Goal: Use online tool/utility: Utilize a website feature to perform a specific function

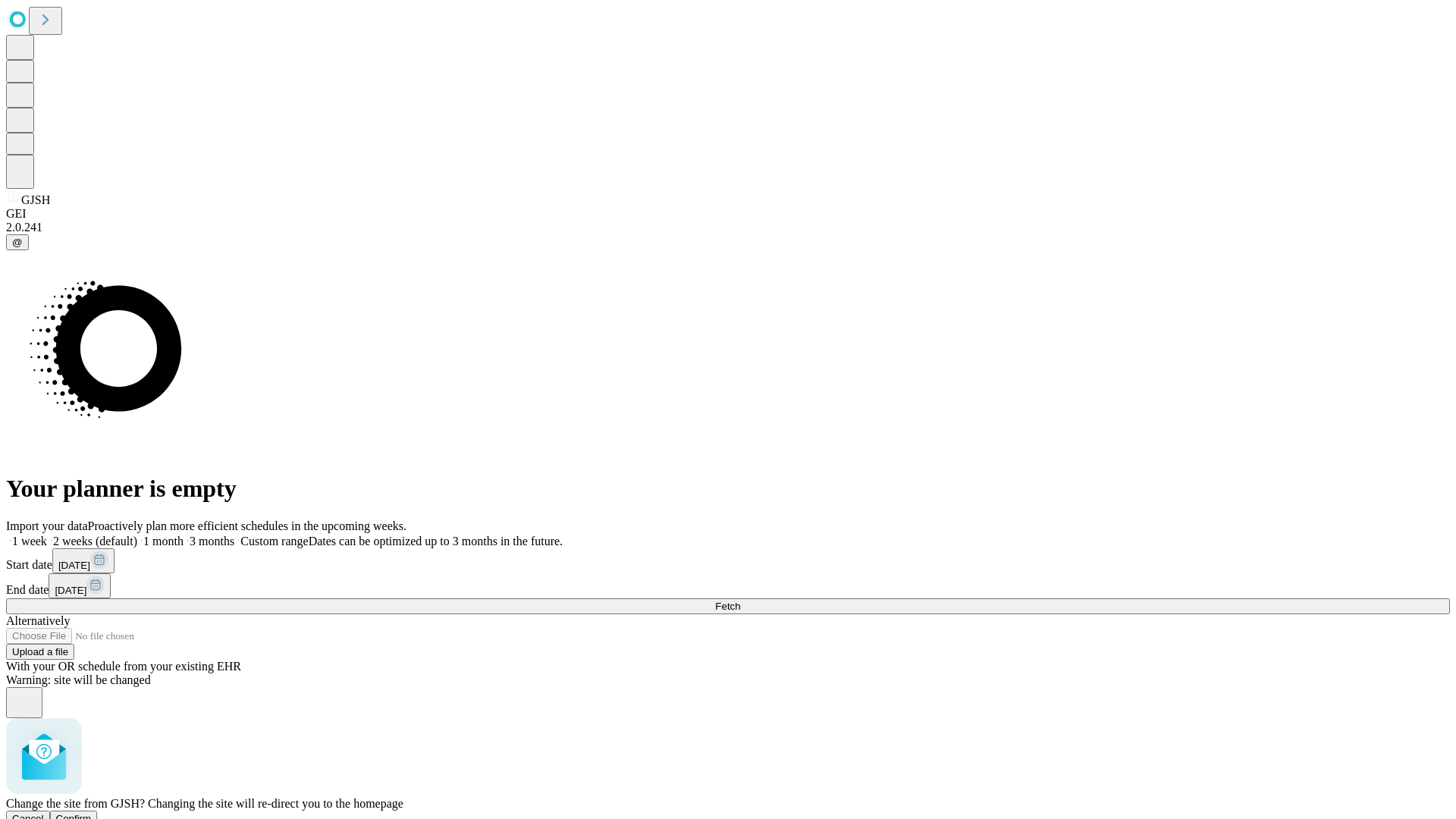
click at [91, 813] on span "Confirm" at bounding box center [74, 818] width 35 height 12
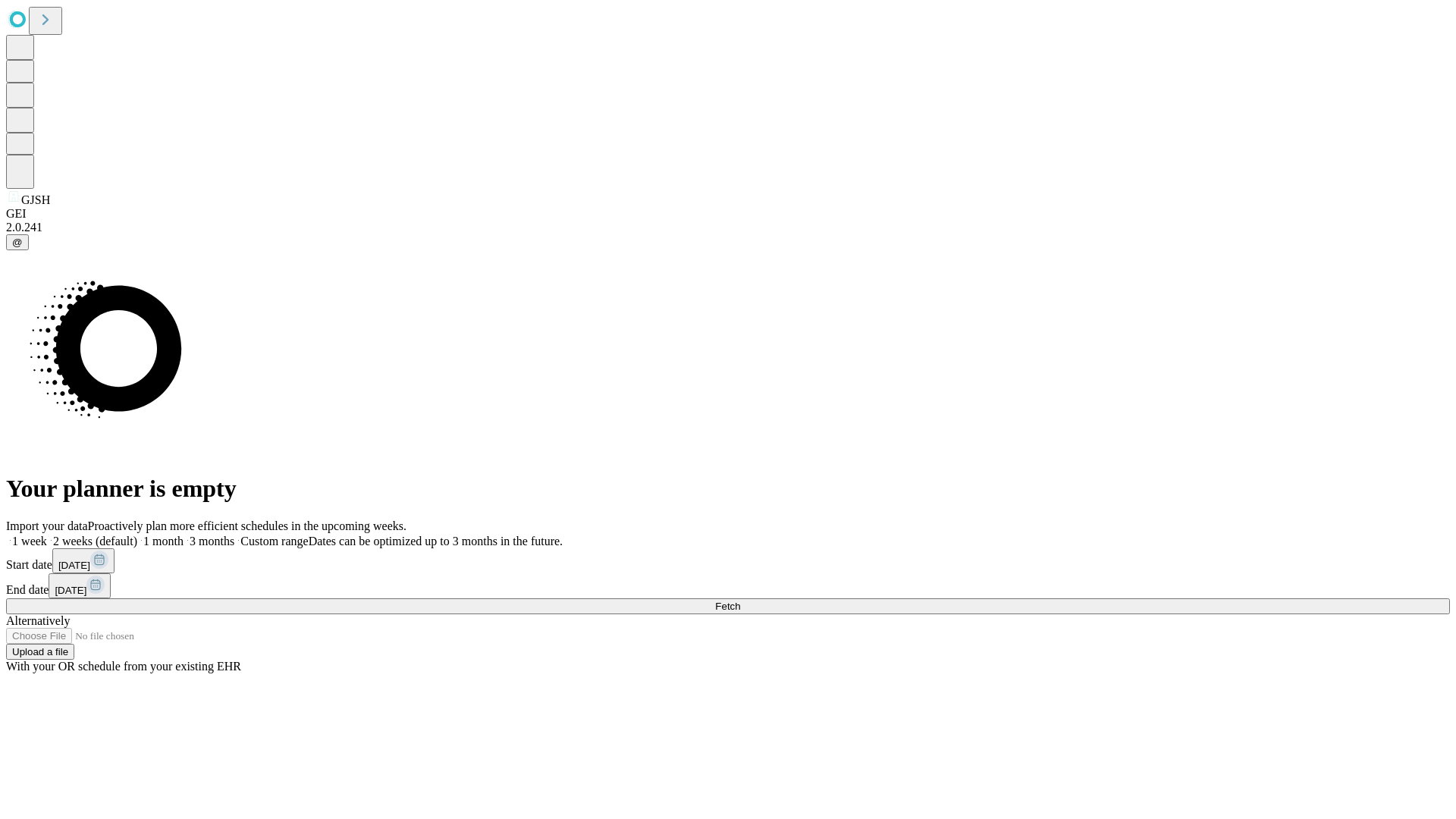
click at [184, 535] on label "1 month" at bounding box center [160, 541] width 46 height 13
click at [740, 601] on span "Fetch" at bounding box center [727, 606] width 25 height 12
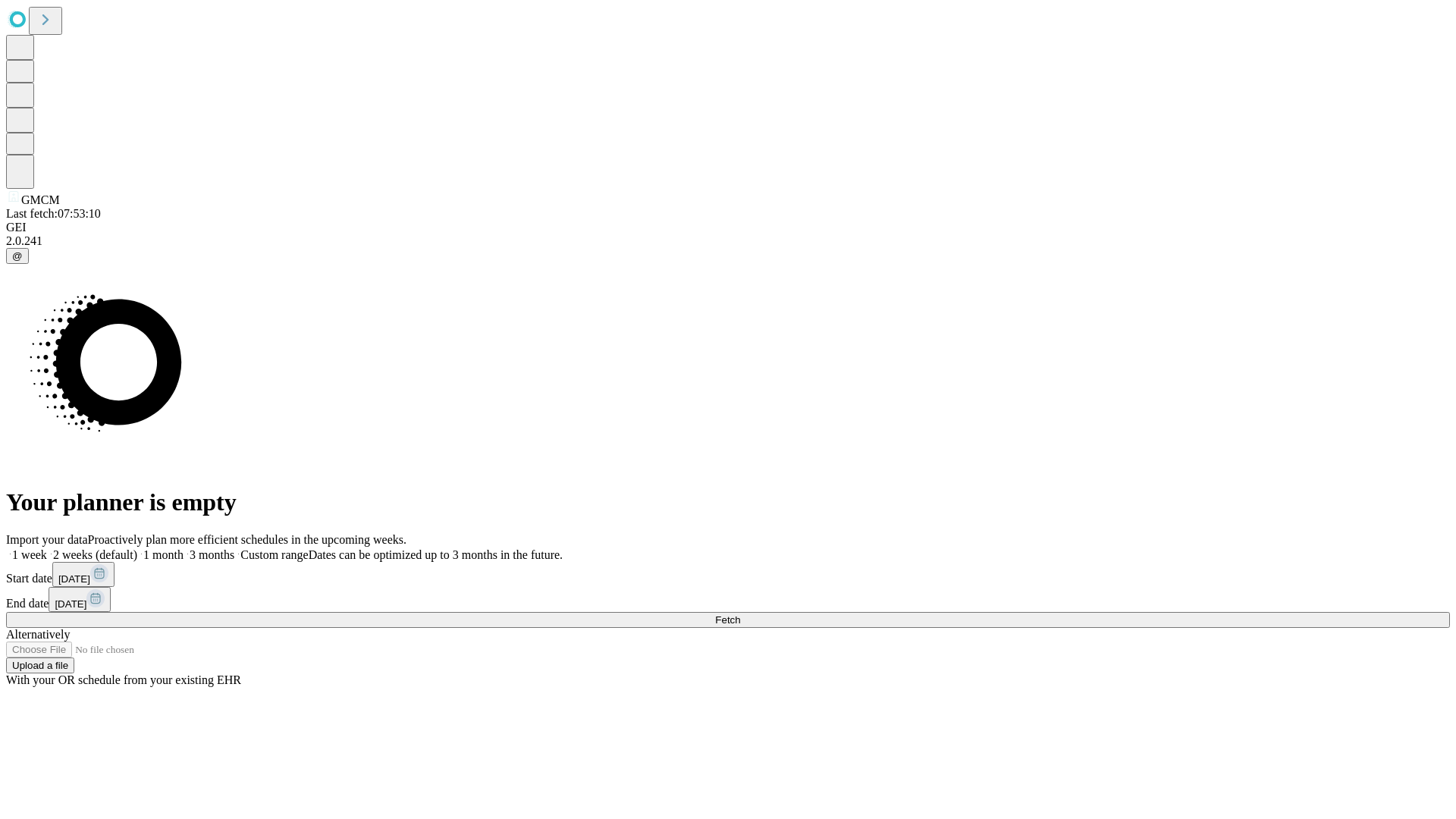
click at [184, 549] on label "1 month" at bounding box center [160, 555] width 46 height 13
click at [740, 615] on span "Fetch" at bounding box center [727, 620] width 25 height 12
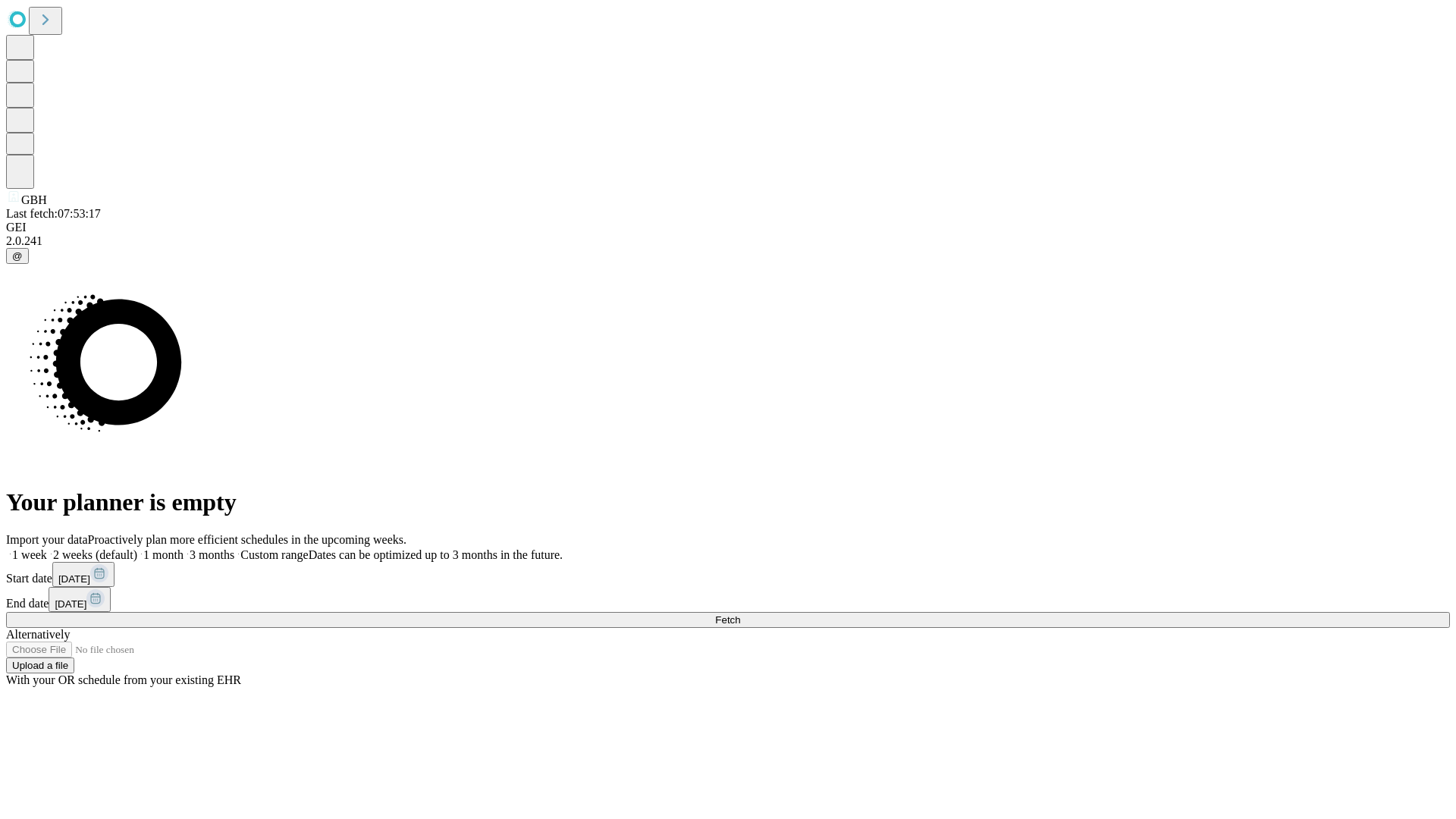
click at [184, 549] on label "1 month" at bounding box center [160, 555] width 46 height 13
click at [740, 615] on span "Fetch" at bounding box center [727, 620] width 25 height 12
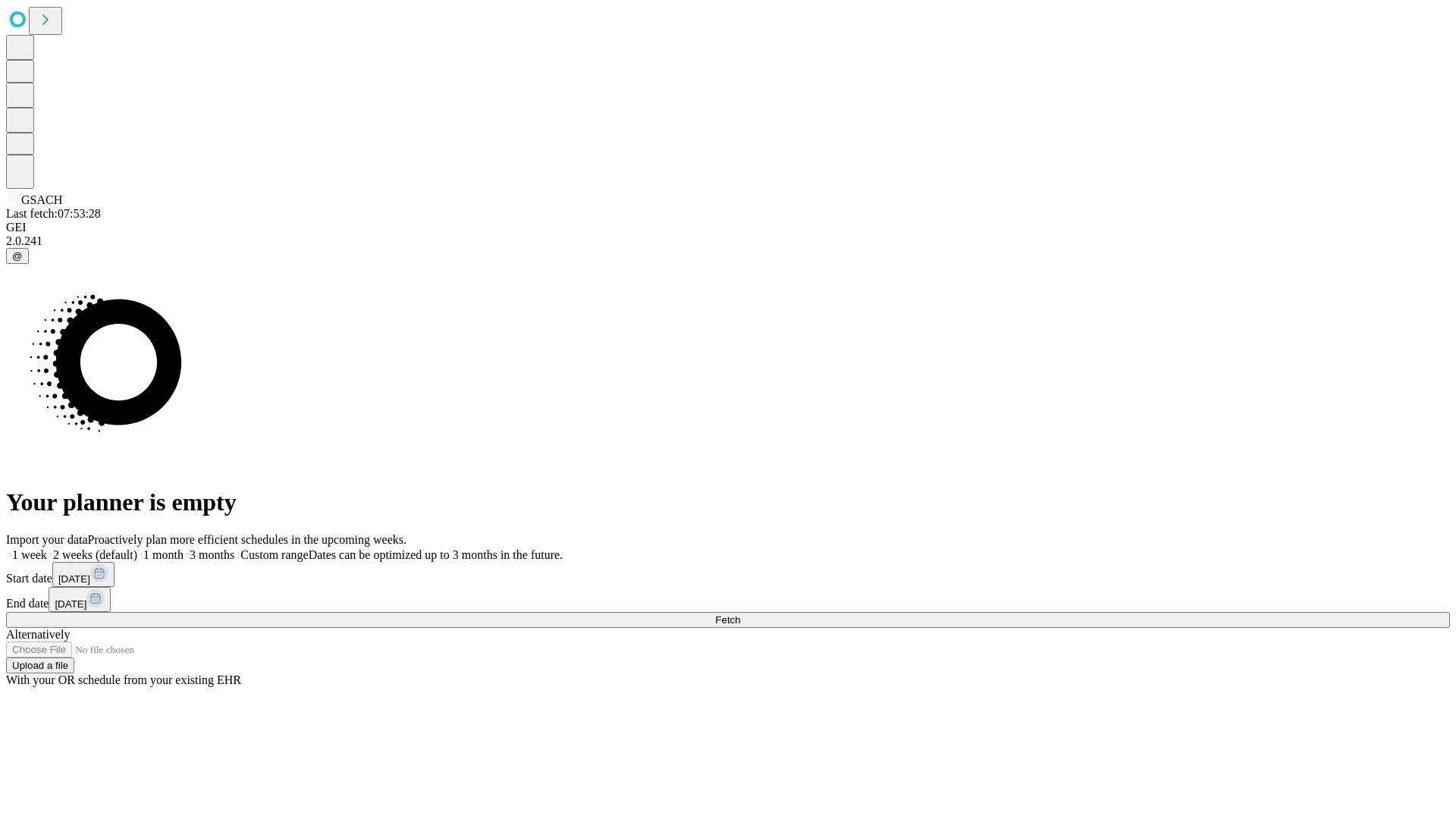
click at [184, 549] on label "1 month" at bounding box center [160, 555] width 46 height 13
click at [740, 615] on span "Fetch" at bounding box center [727, 620] width 25 height 12
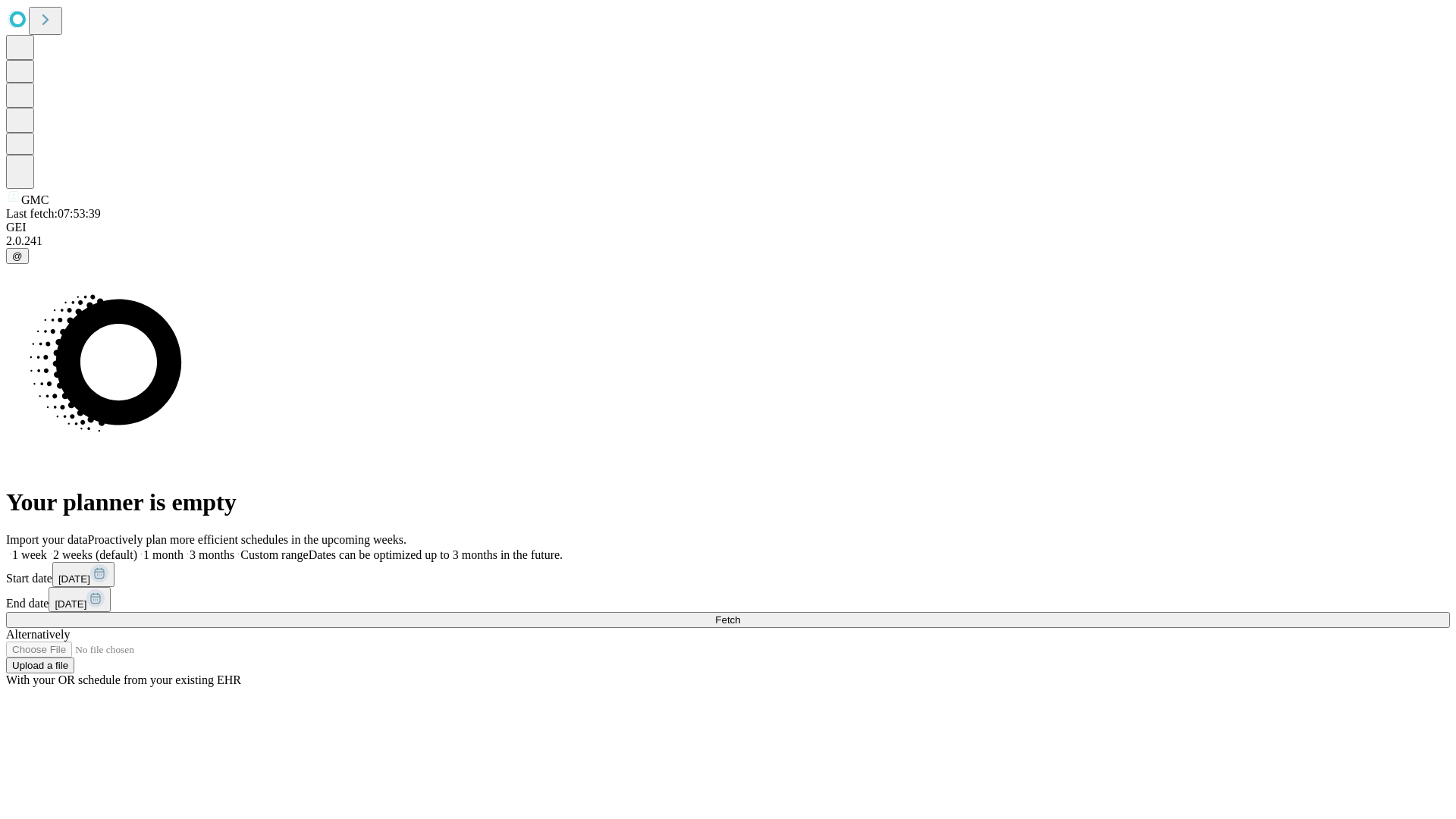
click at [184, 549] on label "1 month" at bounding box center [160, 555] width 46 height 13
click at [740, 615] on span "Fetch" at bounding box center [727, 620] width 25 height 12
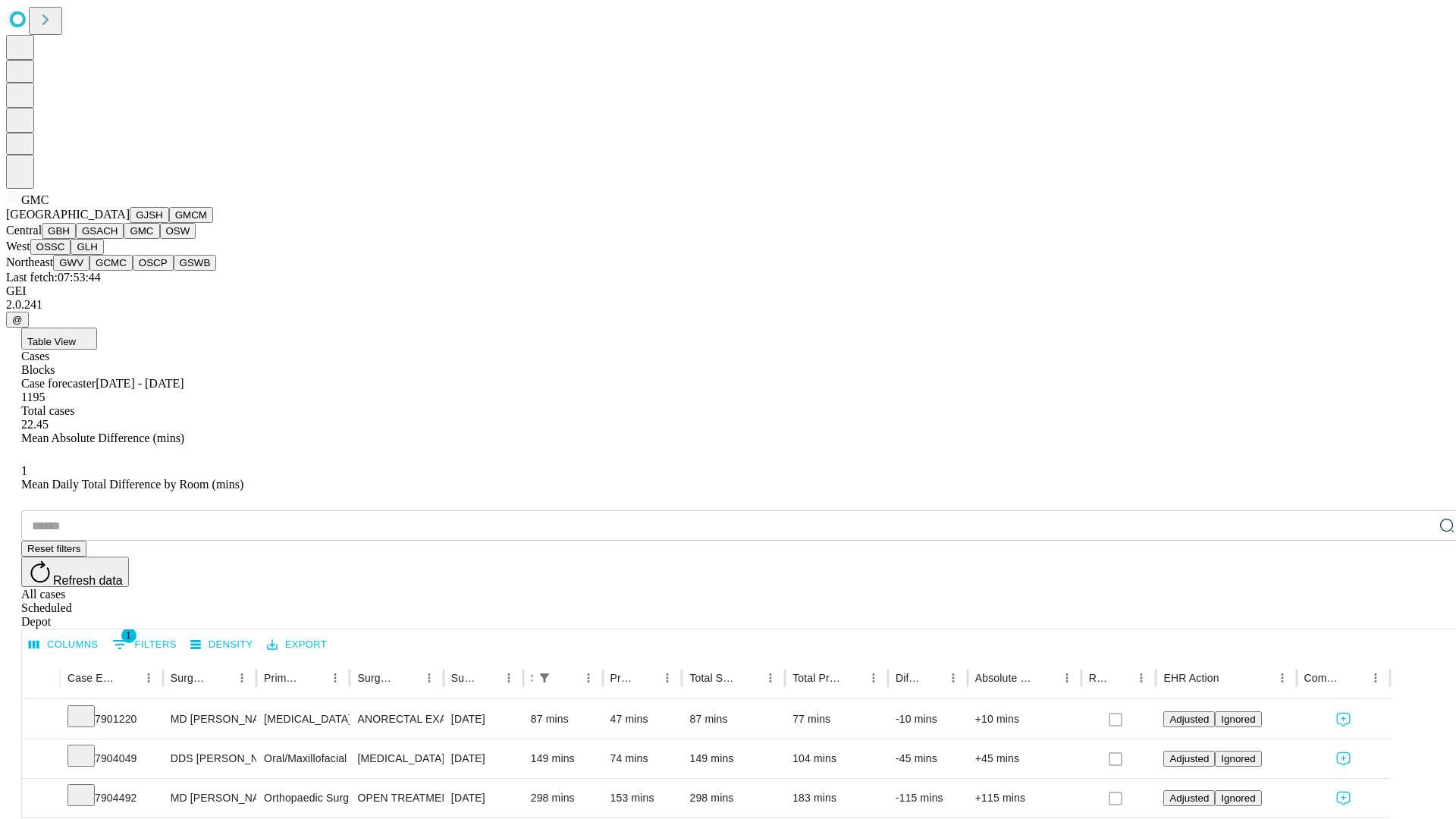
click at [160, 239] on button "OSW" at bounding box center [177, 230] width 36 height 16
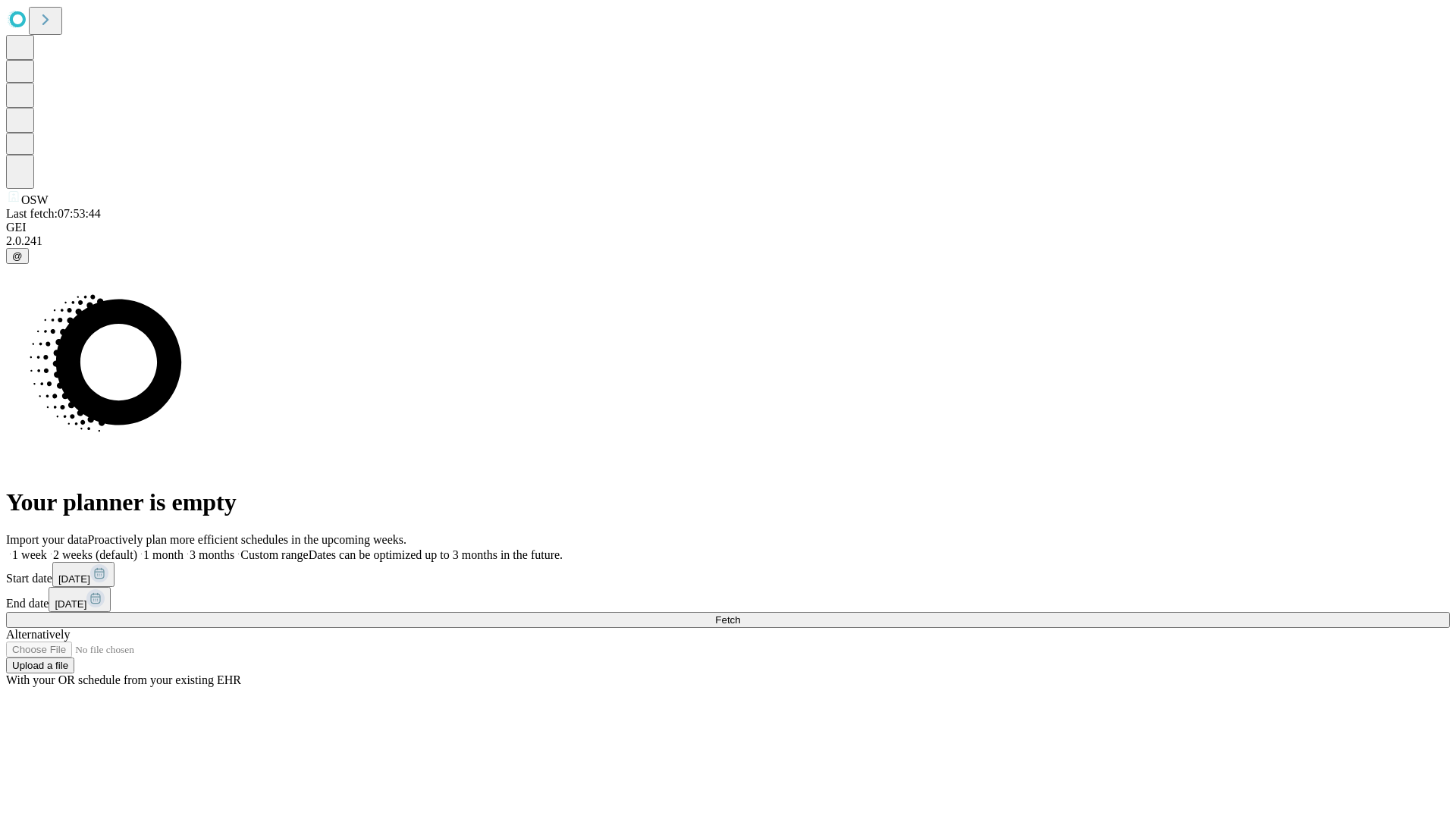
click at [184, 549] on label "1 month" at bounding box center [160, 555] width 46 height 13
click at [740, 615] on span "Fetch" at bounding box center [727, 620] width 25 height 12
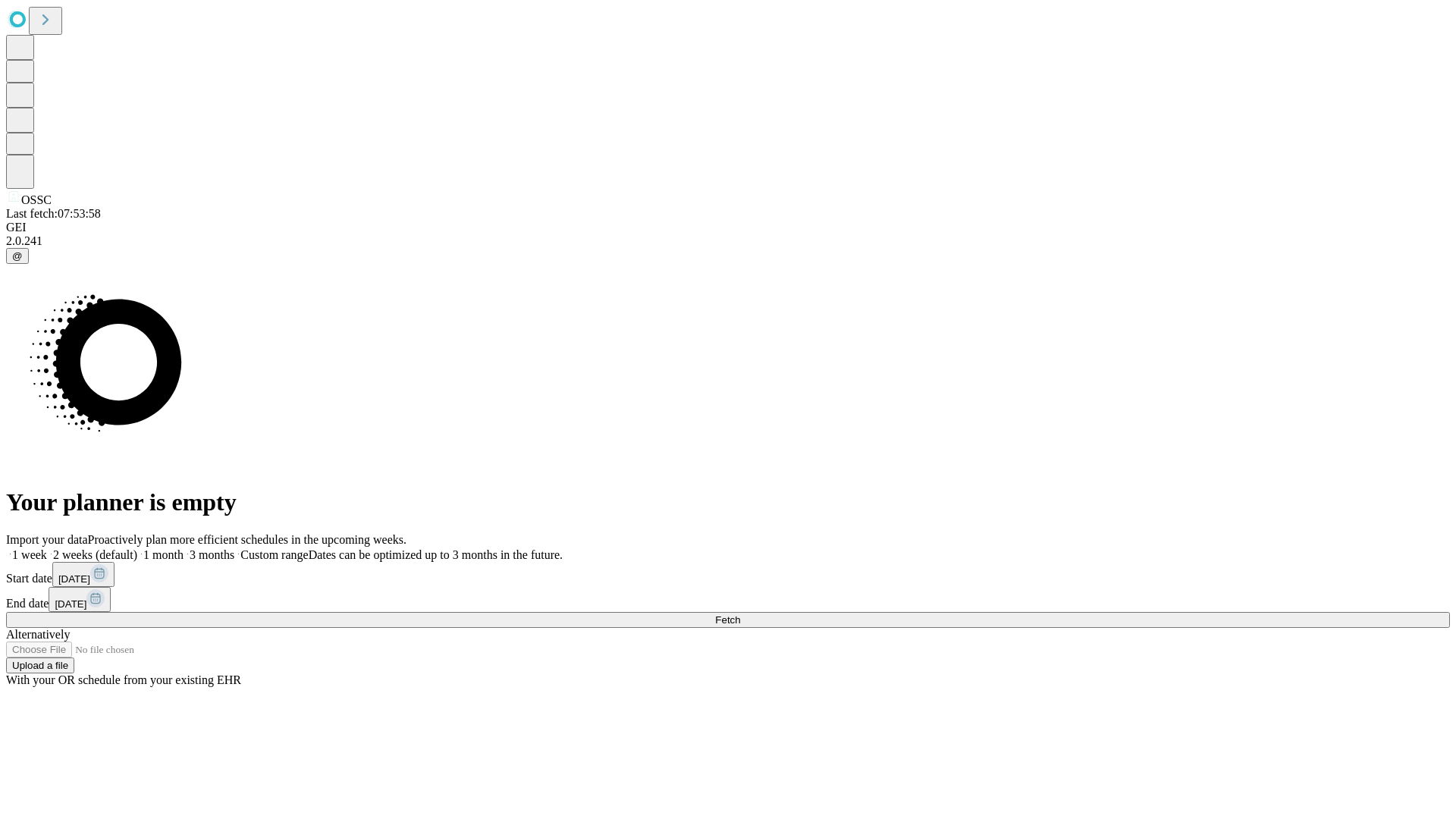
click at [184, 549] on label "1 month" at bounding box center [160, 555] width 46 height 13
click at [740, 615] on span "Fetch" at bounding box center [727, 620] width 25 height 12
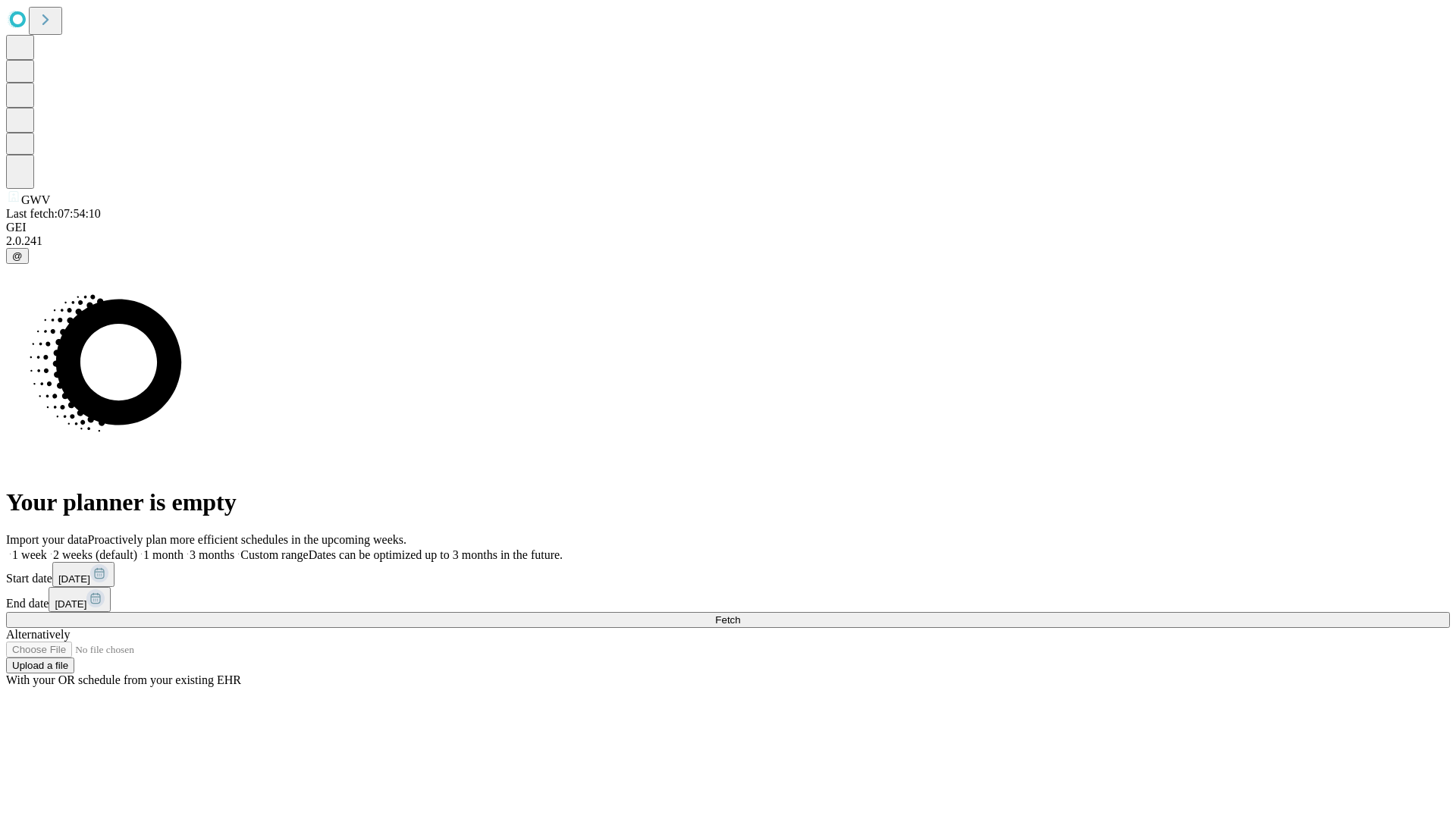
click at [184, 549] on label "1 month" at bounding box center [160, 555] width 46 height 13
click at [740, 615] on span "Fetch" at bounding box center [727, 620] width 25 height 12
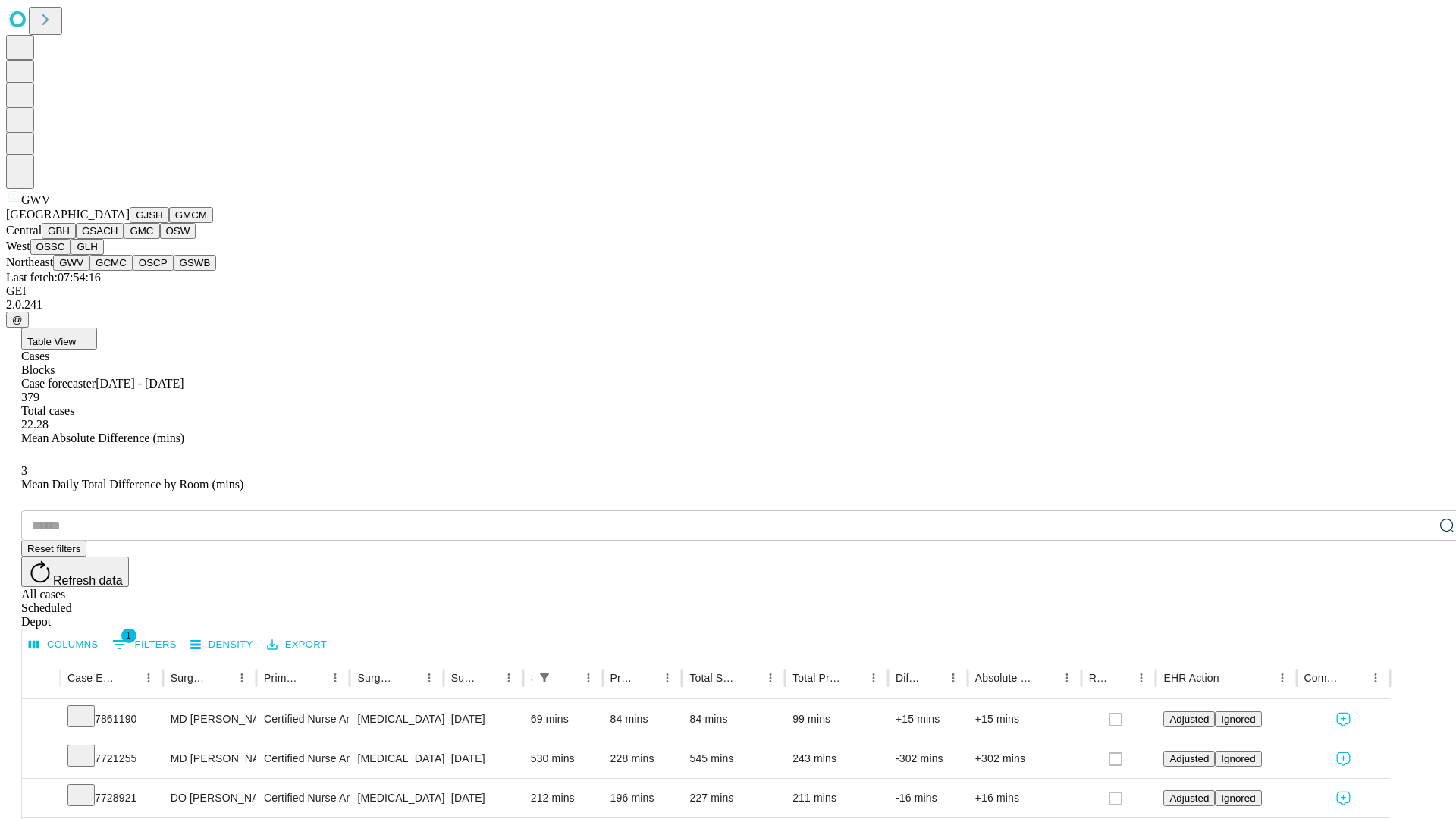
click at [117, 270] on button "GCMC" at bounding box center [111, 263] width 43 height 16
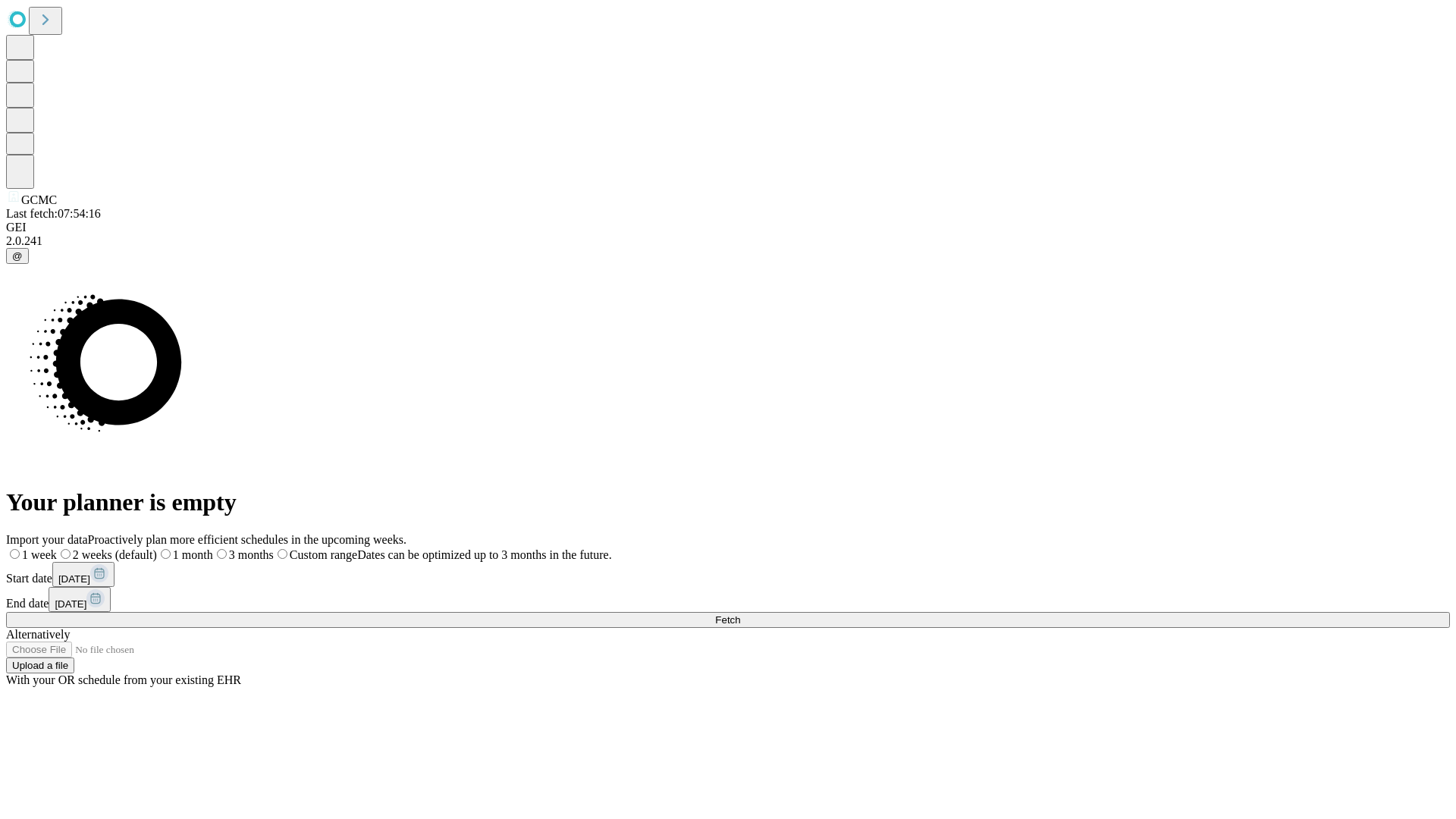
click at [213, 549] on label "1 month" at bounding box center [184, 555] width 56 height 13
click at [740, 615] on span "Fetch" at bounding box center [727, 620] width 25 height 12
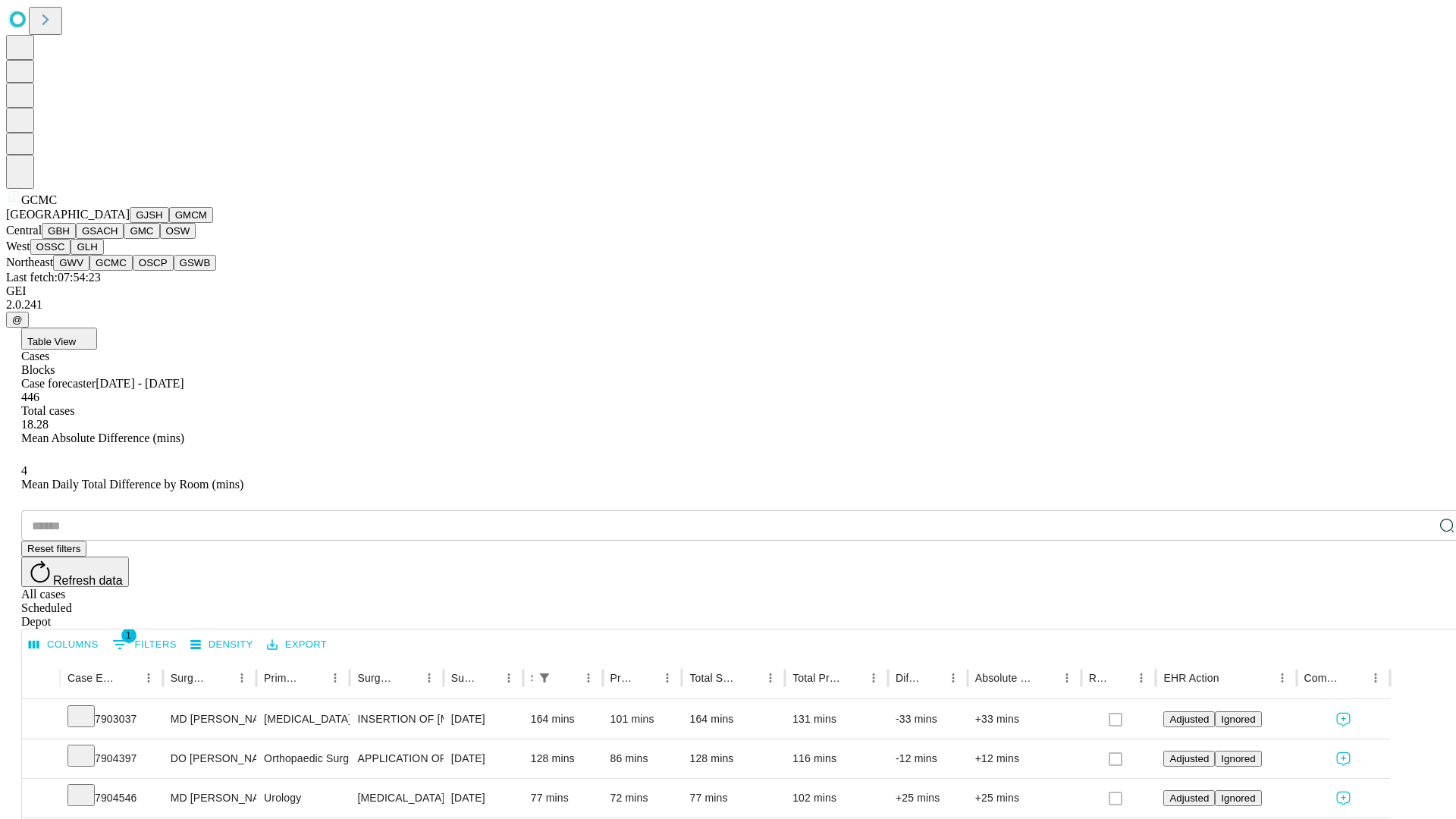
click at [133, 270] on button "OSCP" at bounding box center [153, 263] width 41 height 16
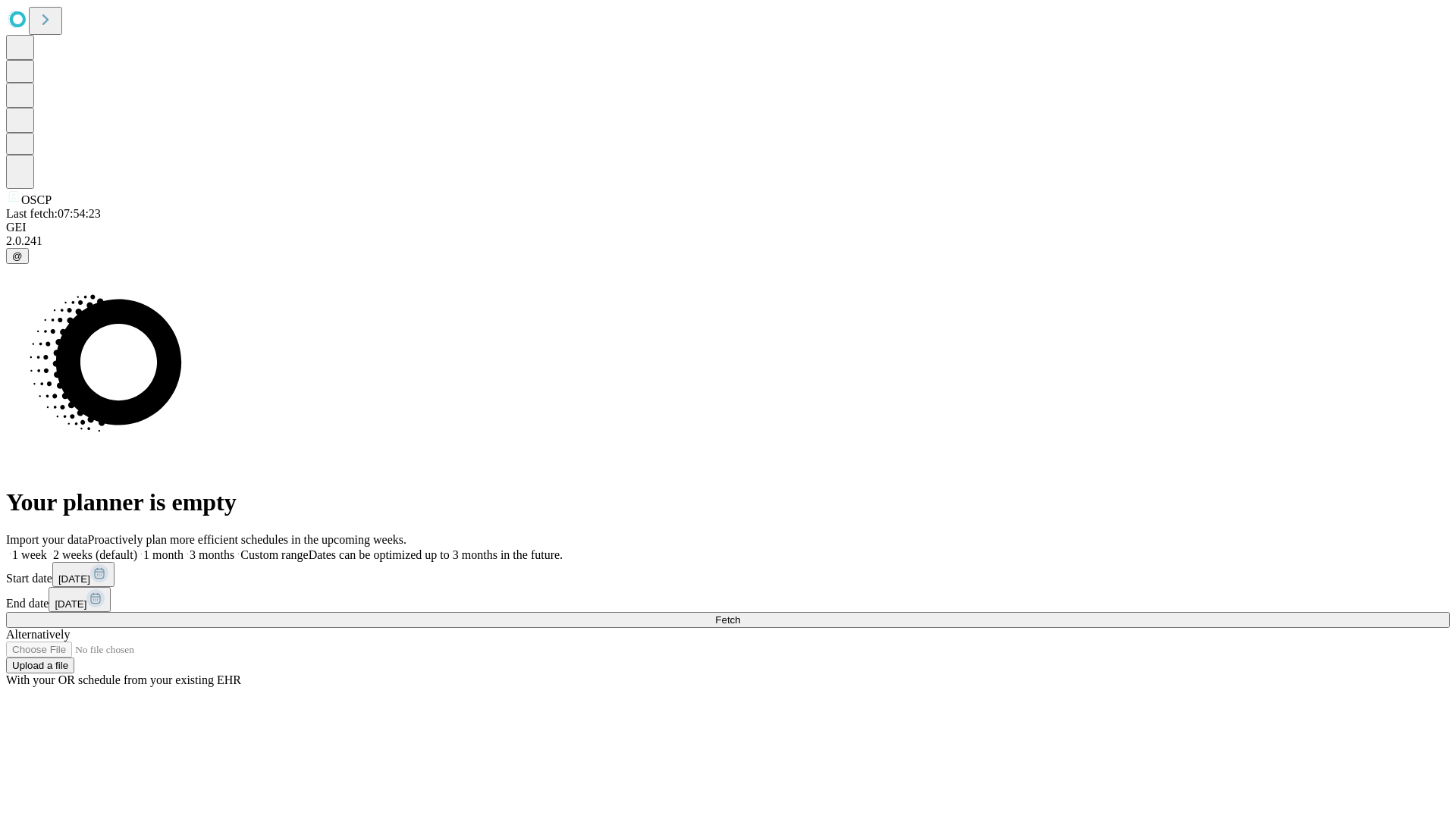
click at [184, 549] on label "1 month" at bounding box center [160, 555] width 46 height 13
click at [740, 615] on span "Fetch" at bounding box center [727, 620] width 25 height 12
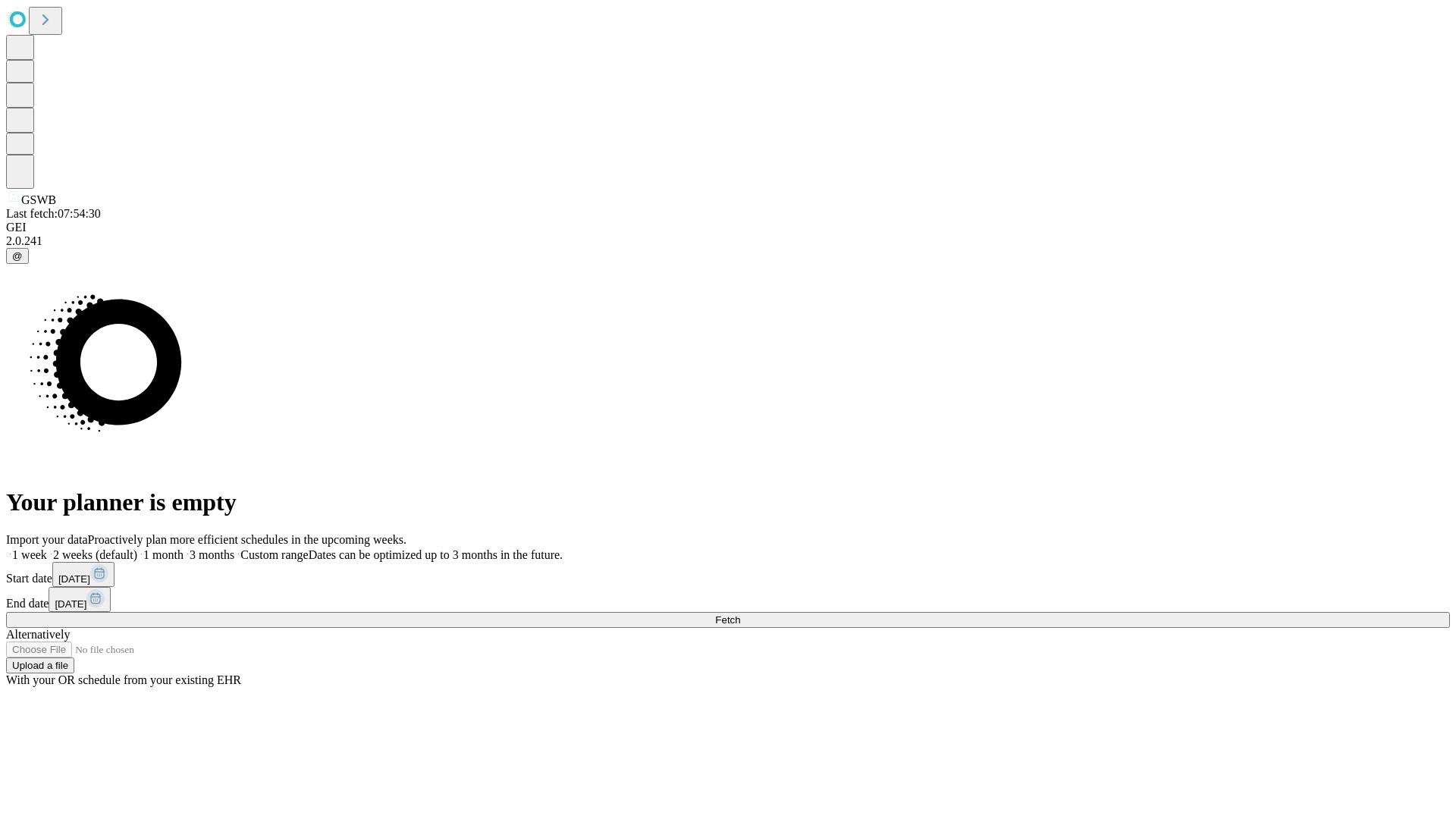
click at [184, 549] on label "1 month" at bounding box center [160, 555] width 46 height 13
click at [740, 615] on span "Fetch" at bounding box center [727, 620] width 25 height 12
